Goal: Task Accomplishment & Management: Use online tool/utility

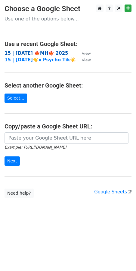
click at [35, 54] on strong "15 | [DATE] 🍁MH🍁 2025" at bounding box center [37, 53] width 64 height 5
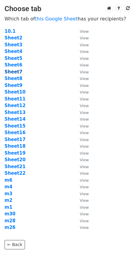
click at [17, 71] on strong "Sheet7" at bounding box center [14, 71] width 18 height 5
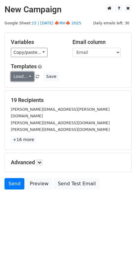
click at [13, 73] on link "Load..." at bounding box center [22, 76] width 23 height 9
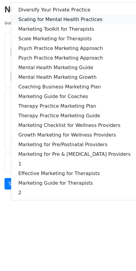
click at [50, 20] on link "Scaling for Mental Health Practices" at bounding box center [74, 20] width 127 height 10
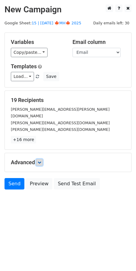
click at [41, 161] on icon at bounding box center [40, 163] width 4 height 4
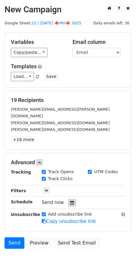
click at [70, 201] on icon at bounding box center [72, 203] width 4 height 4
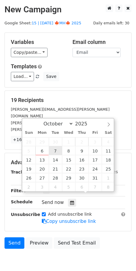
type input "2025-10-07 12:00"
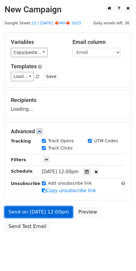
click at [51, 208] on link "Send on Oct 7 at 12:00pm" at bounding box center [39, 211] width 68 height 11
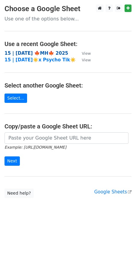
click at [35, 51] on strong "15 | [DATE] 🍁MH🍁 2025" at bounding box center [37, 53] width 64 height 5
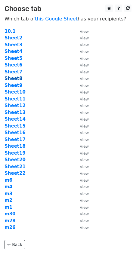
click at [17, 78] on strong "Sheet8" at bounding box center [14, 78] width 18 height 5
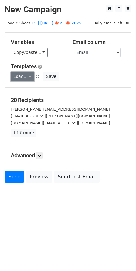
click at [19, 76] on link "Load..." at bounding box center [22, 76] width 23 height 9
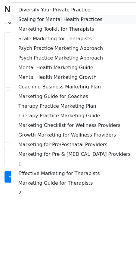
click at [61, 17] on link "Scaling for Mental Health Practices" at bounding box center [74, 20] width 127 height 10
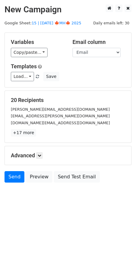
click at [45, 151] on div "Advanced Tracking Track Opens UTM Codes Track Clicks Filters Only include sprea…" at bounding box center [68, 155] width 126 height 19
click at [41, 154] on icon at bounding box center [40, 156] width 4 height 4
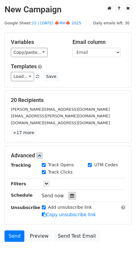
click at [71, 194] on icon at bounding box center [72, 196] width 4 height 4
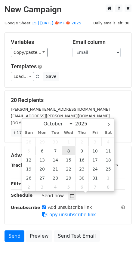
type input "2025-10-08 12:00"
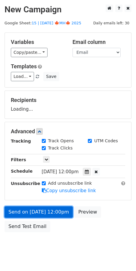
click at [49, 211] on link "Send on Oct 8 at 12:00pm" at bounding box center [39, 211] width 68 height 11
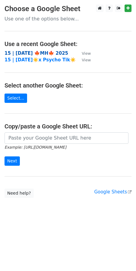
click at [47, 53] on strong "15 | [DATE] 🍁MH🍁 2025" at bounding box center [37, 53] width 64 height 5
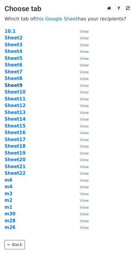
click at [17, 83] on strong "Sheet9" at bounding box center [14, 85] width 18 height 5
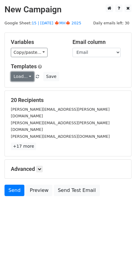
click at [24, 74] on link "Load..." at bounding box center [22, 76] width 23 height 9
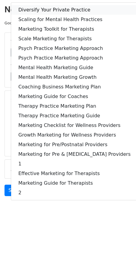
click at [54, 13] on link "Diversify Your Private Practice" at bounding box center [74, 10] width 127 height 10
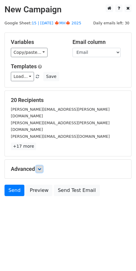
click at [39, 167] on icon at bounding box center [40, 169] width 4 height 4
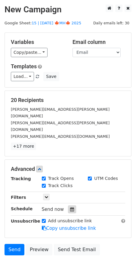
click at [72, 205] on div at bounding box center [72, 209] width 8 height 8
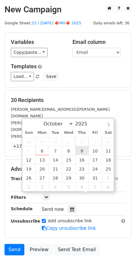
type input "[DATE] 12:00"
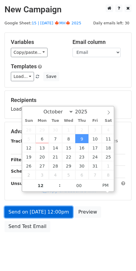
click at [45, 216] on link "Send on [DATE] 12:00pm" at bounding box center [39, 211] width 68 height 11
